Goal: Task Accomplishment & Management: Manage account settings

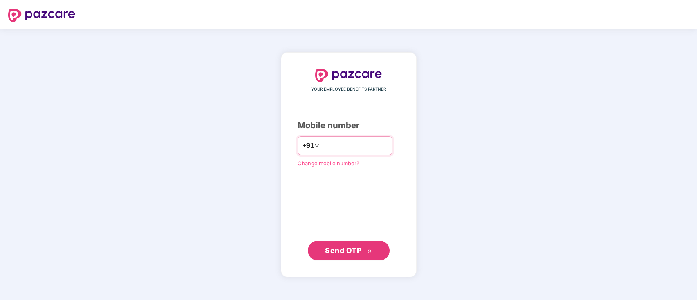
type input "**********"
click at [355, 246] on span "Send OTP" at bounding box center [343, 250] width 36 height 9
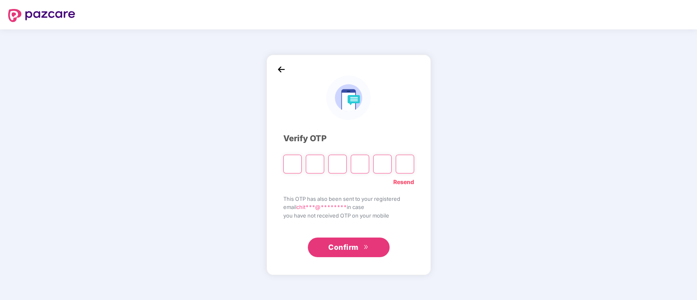
click at [292, 165] on input "Please enter verification code. Digit 1" at bounding box center [292, 164] width 18 height 19
type input "*"
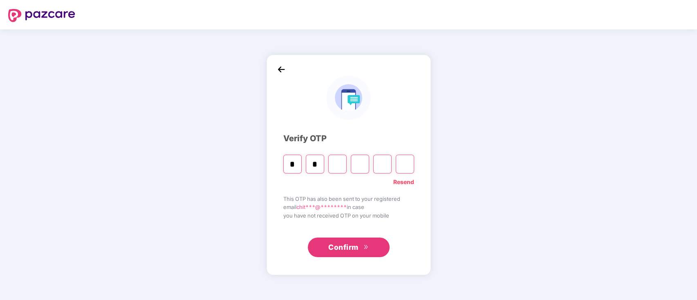
type input "*"
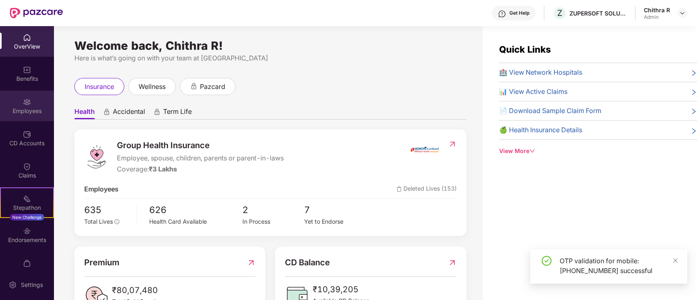
click at [40, 105] on div "Employees" at bounding box center [27, 106] width 54 height 31
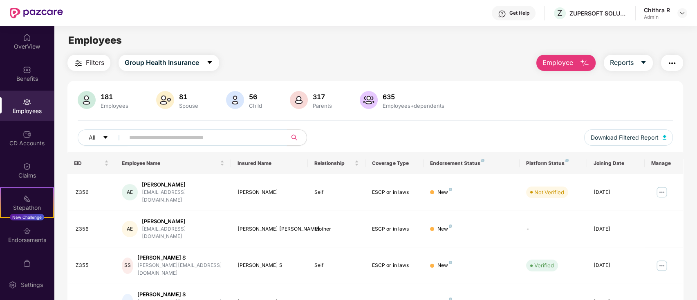
click at [188, 140] on input "text" at bounding box center [202, 138] width 147 height 12
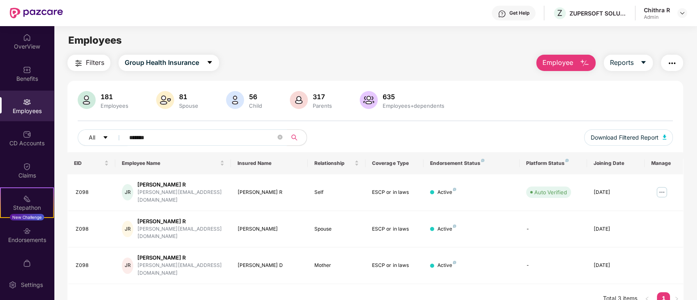
type input "*******"
drag, startPoint x: 401, startPoint y: 50, endPoint x: 352, endPoint y: 53, distance: 49.1
click at [352, 53] on main "Employees Filters Group Health Insurance Employee Reports 181 Employees 81 Spou…" at bounding box center [375, 176] width 642 height 300
drag, startPoint x: 360, startPoint y: 50, endPoint x: 340, endPoint y: 50, distance: 20.4
click at [340, 50] on main "Employees Filters Group Health Insurance Employee Reports 181 Employees 81 Spou…" at bounding box center [375, 176] width 642 height 300
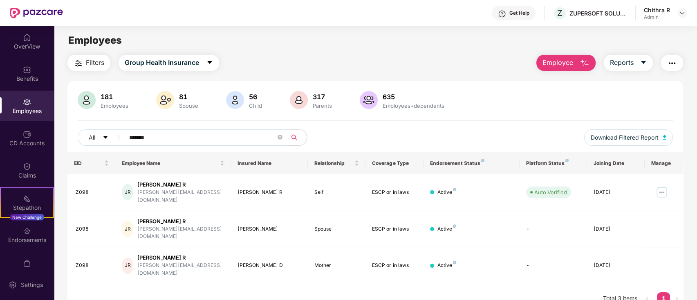
drag, startPoint x: 353, startPoint y: 49, endPoint x: 313, endPoint y: 49, distance: 40.1
click at [313, 49] on main "Employees Filters Group Health Insurance Employee Reports 181 Employees 81 Spou…" at bounding box center [375, 176] width 642 height 300
click at [661, 190] on img at bounding box center [661, 192] width 13 height 13
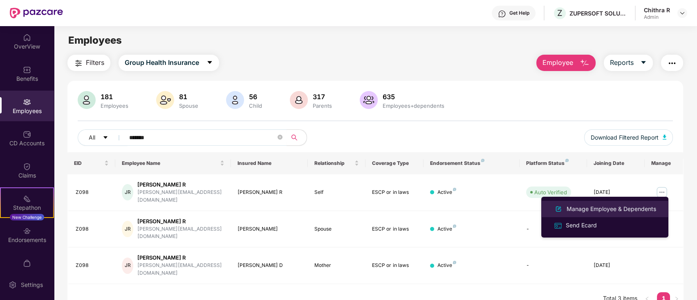
click at [590, 212] on div "Manage Employee & Dependents" at bounding box center [611, 209] width 93 height 9
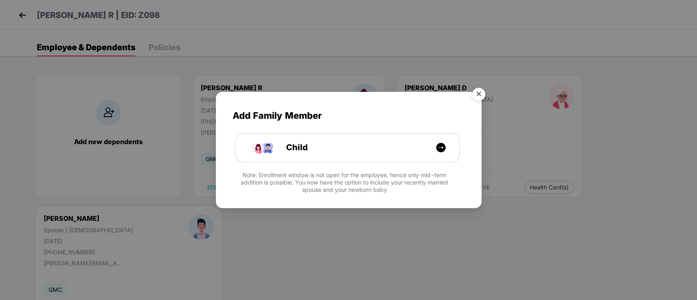
click at [477, 94] on img "Close" at bounding box center [478, 95] width 23 height 23
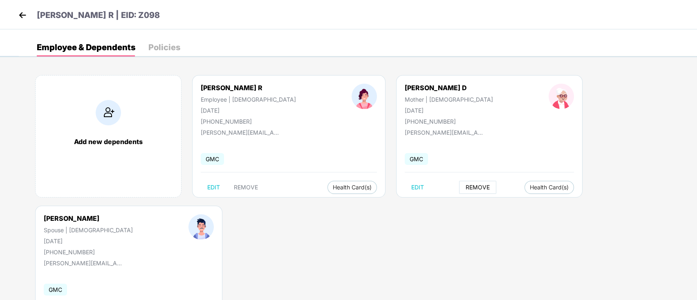
click at [465, 188] on span "REMOVE" at bounding box center [477, 187] width 24 height 7
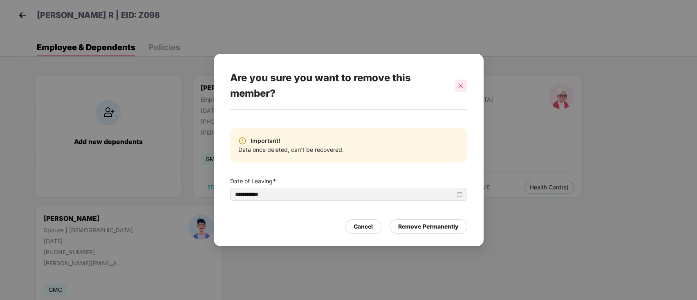
click at [460, 83] on icon "close" at bounding box center [461, 86] width 6 height 6
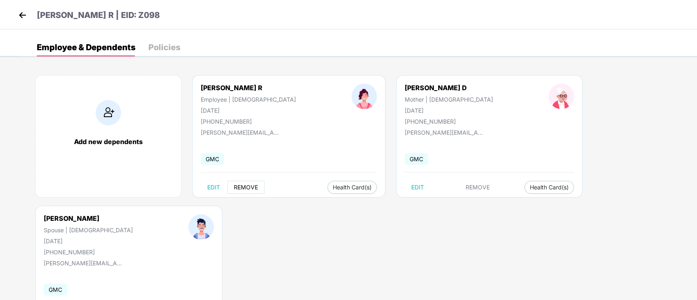
click at [237, 188] on span "REMOVE" at bounding box center [246, 187] width 24 height 7
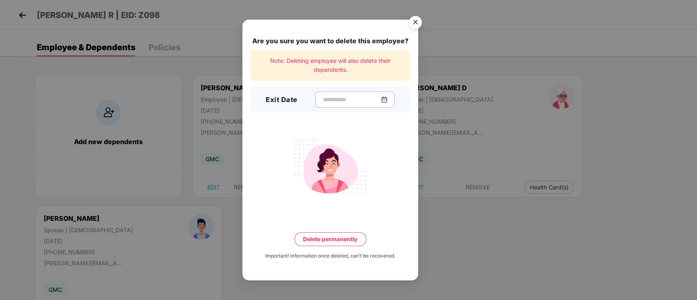
click at [324, 98] on input at bounding box center [351, 100] width 59 height 9
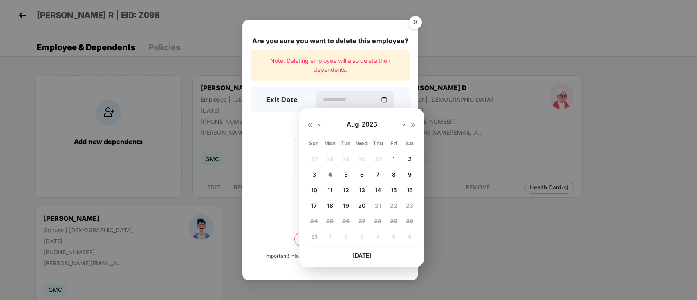
click at [357, 210] on div "20" at bounding box center [361, 206] width 12 height 12
type input "**********"
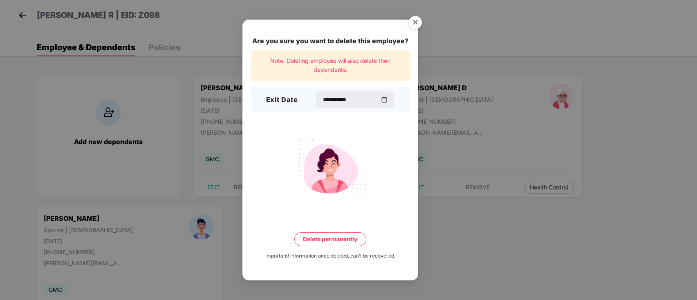
click at [332, 244] on button "Delete permanently" at bounding box center [330, 239] width 72 height 14
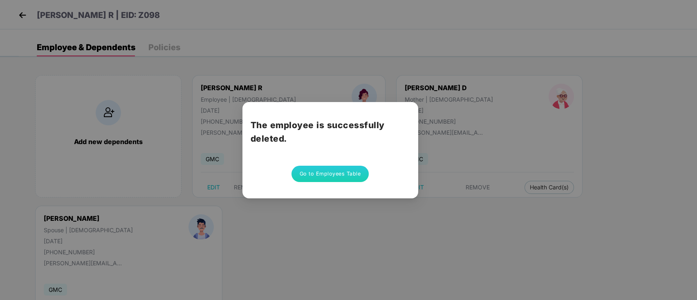
click at [320, 175] on button "Go to Employees Table" at bounding box center [330, 174] width 78 height 16
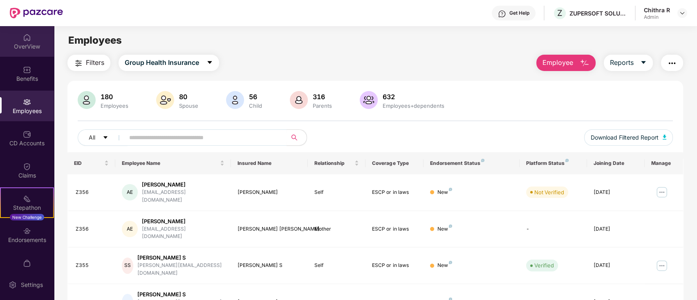
click at [13, 47] on div "OverView" at bounding box center [27, 46] width 54 height 8
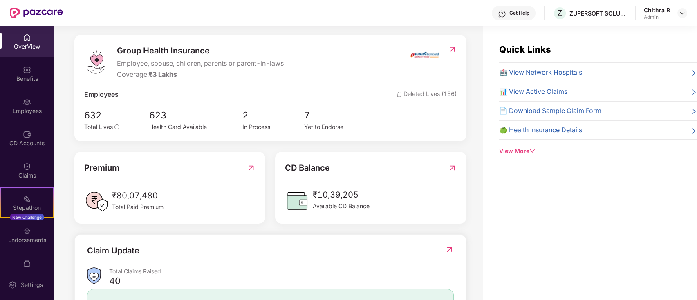
scroll to position [109, 0]
